Goal: Task Accomplishment & Management: Manage account settings

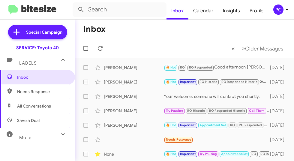
click at [127, 34] on mat-toolbar-row "Inbox" at bounding box center [184, 28] width 219 height 19
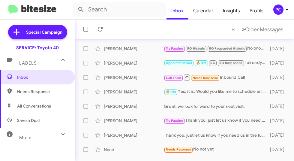
scroll to position [187, 0]
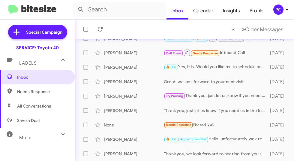
click at [35, 89] on span "Needs Response" at bounding box center [42, 91] width 51 height 6
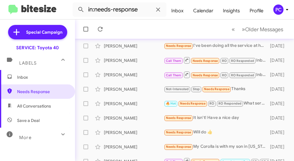
scroll to position [187, 0]
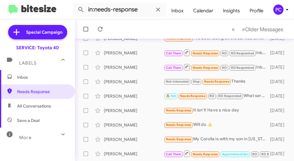
click at [46, 104] on span "All Conversations" at bounding box center [34, 106] width 34 height 6
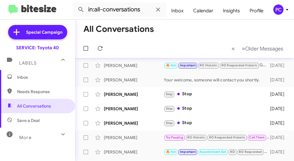
scroll to position [97, 0]
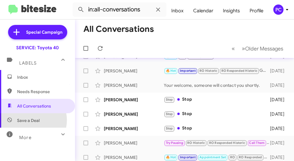
click at [31, 120] on span "Save a Deal" at bounding box center [28, 120] width 22 height 6
type input "in:not-interested"
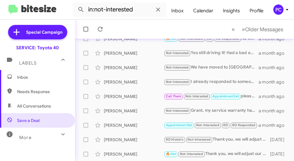
scroll to position [187, 0]
